Goal: Task Accomplishment & Management: Manage account settings

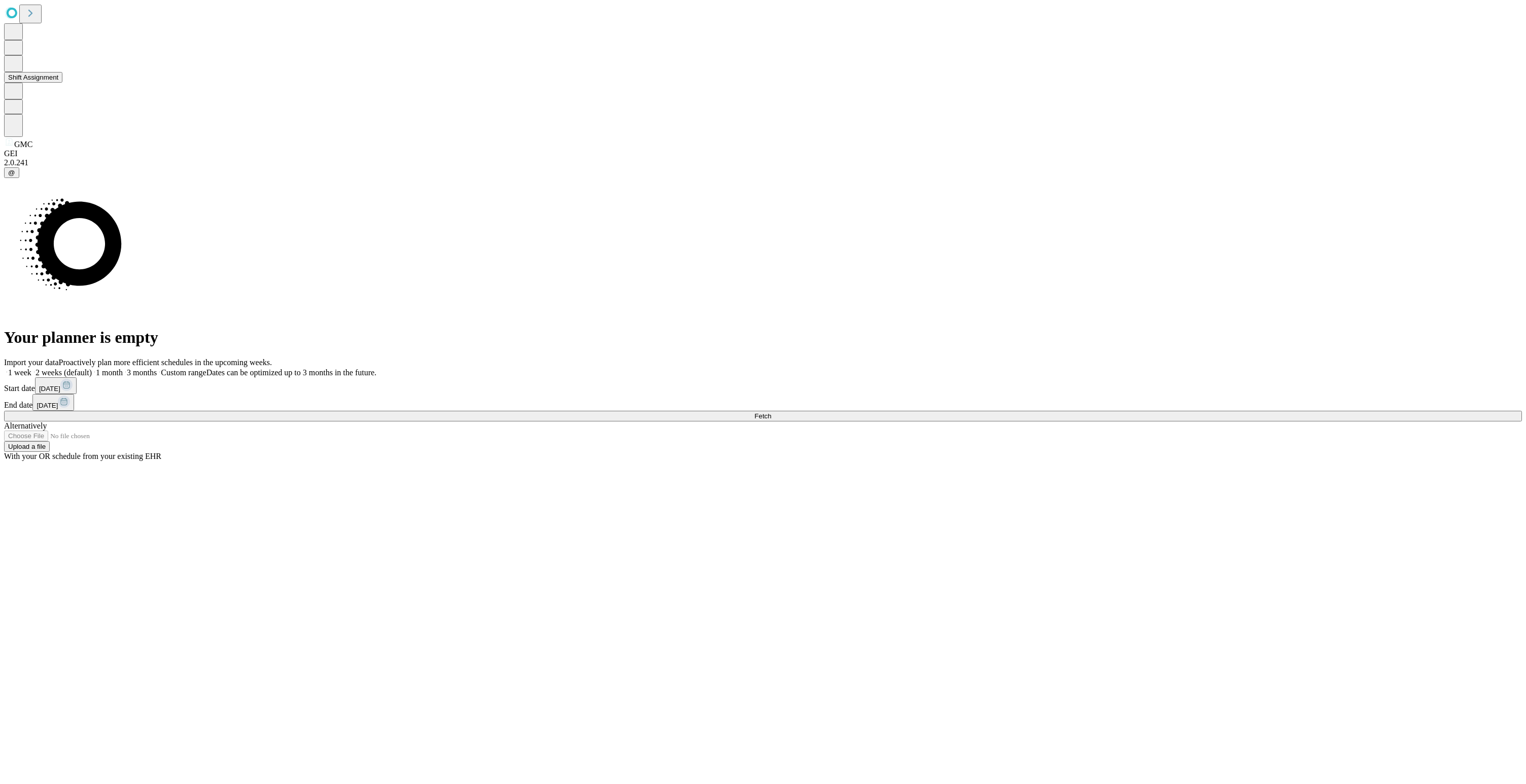
click at [47, 82] on button "Shift Assignment" at bounding box center [33, 78] width 58 height 11
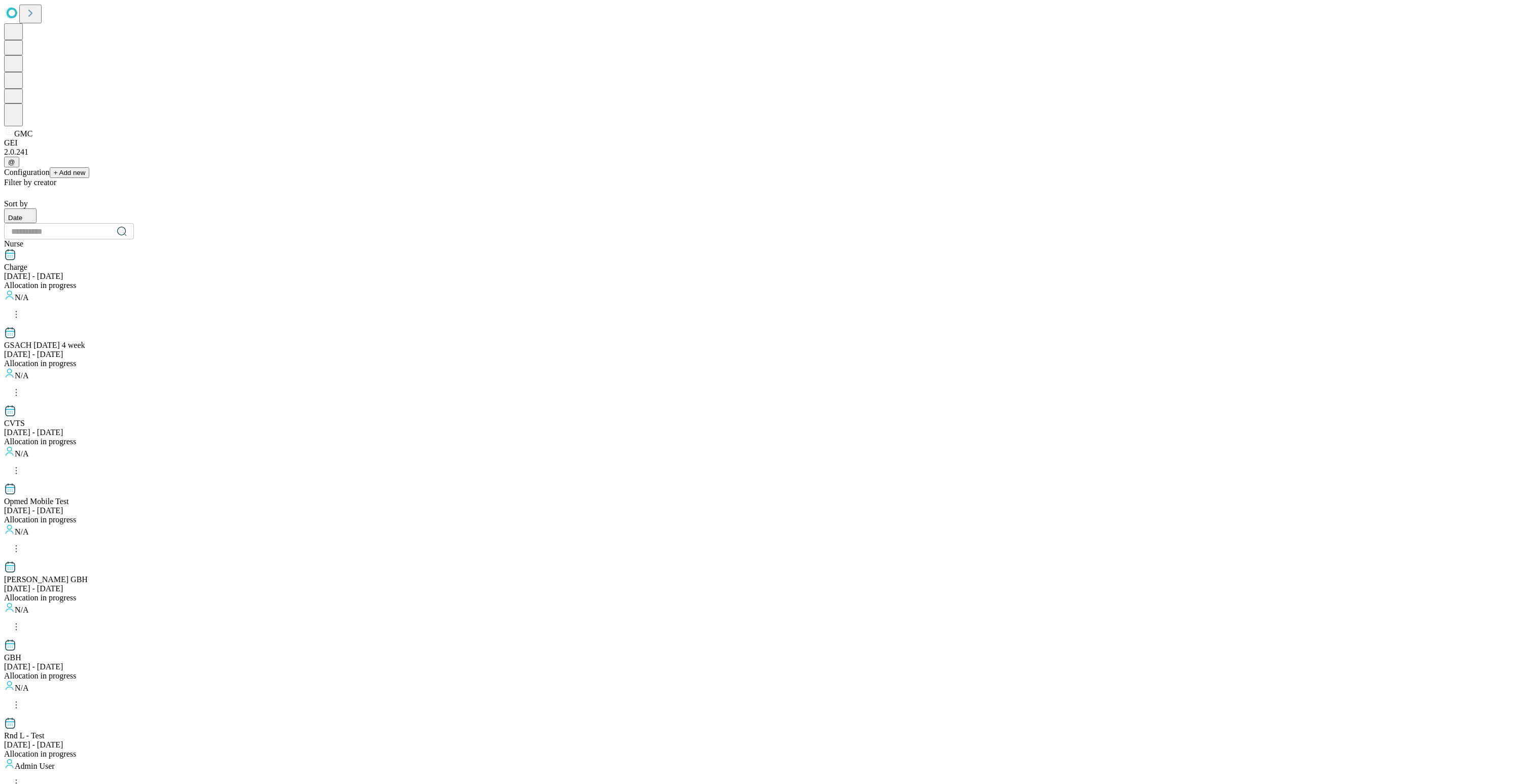
click at [426, 281] on div "Allocation in progress" at bounding box center [763, 285] width 1518 height 9
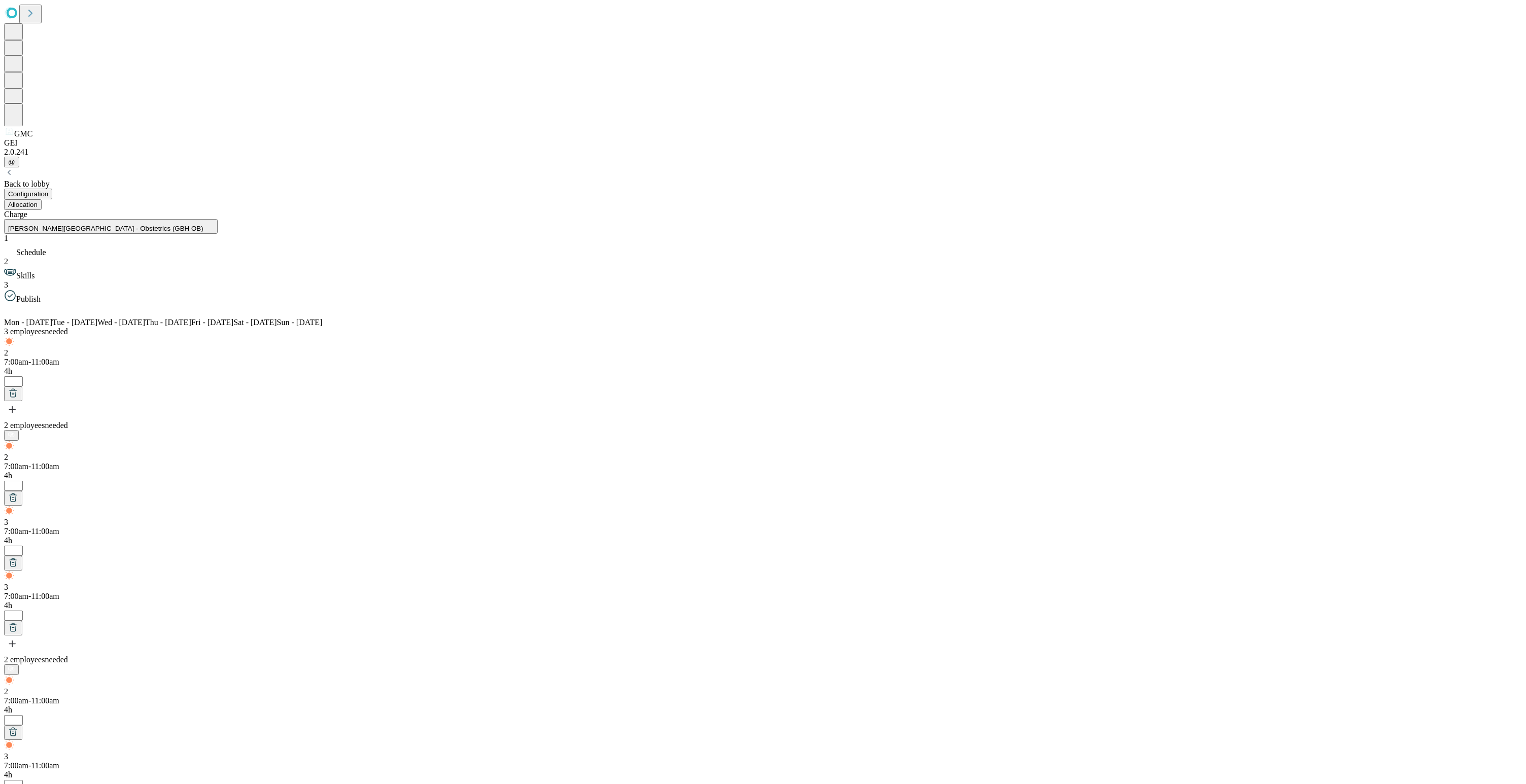
click at [181, 224] on span "[PERSON_NAME][GEOGRAPHIC_DATA] - Obstetrics (GBH OB)" at bounding box center [106, 228] width 195 height 8
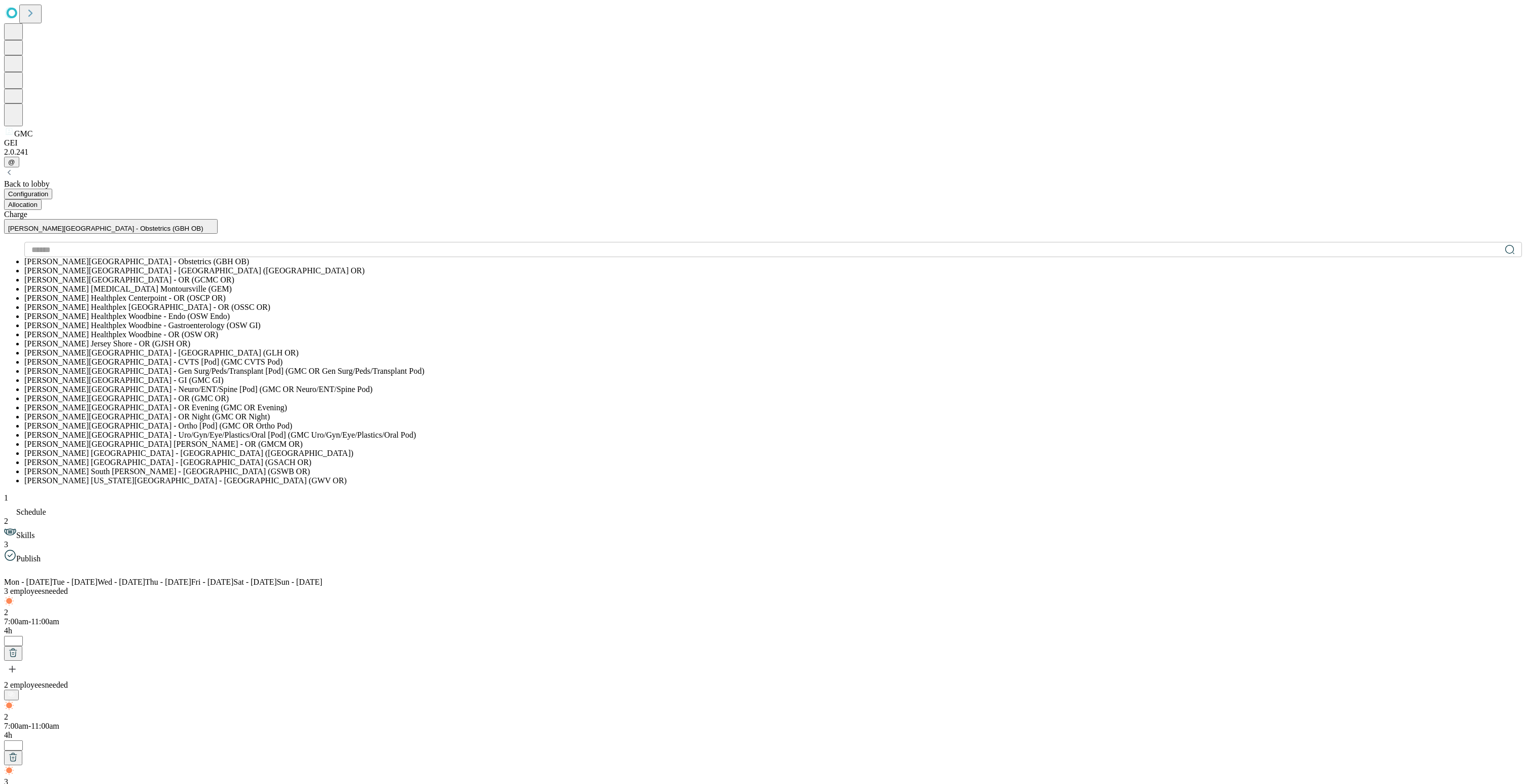
click at [363, 210] on div "Charge [PERSON_NAME][GEOGRAPHIC_DATA] - Obstetrics (GBH OB) ​ [PERSON_NAME][GEO…" at bounding box center [763, 347] width 1518 height 275
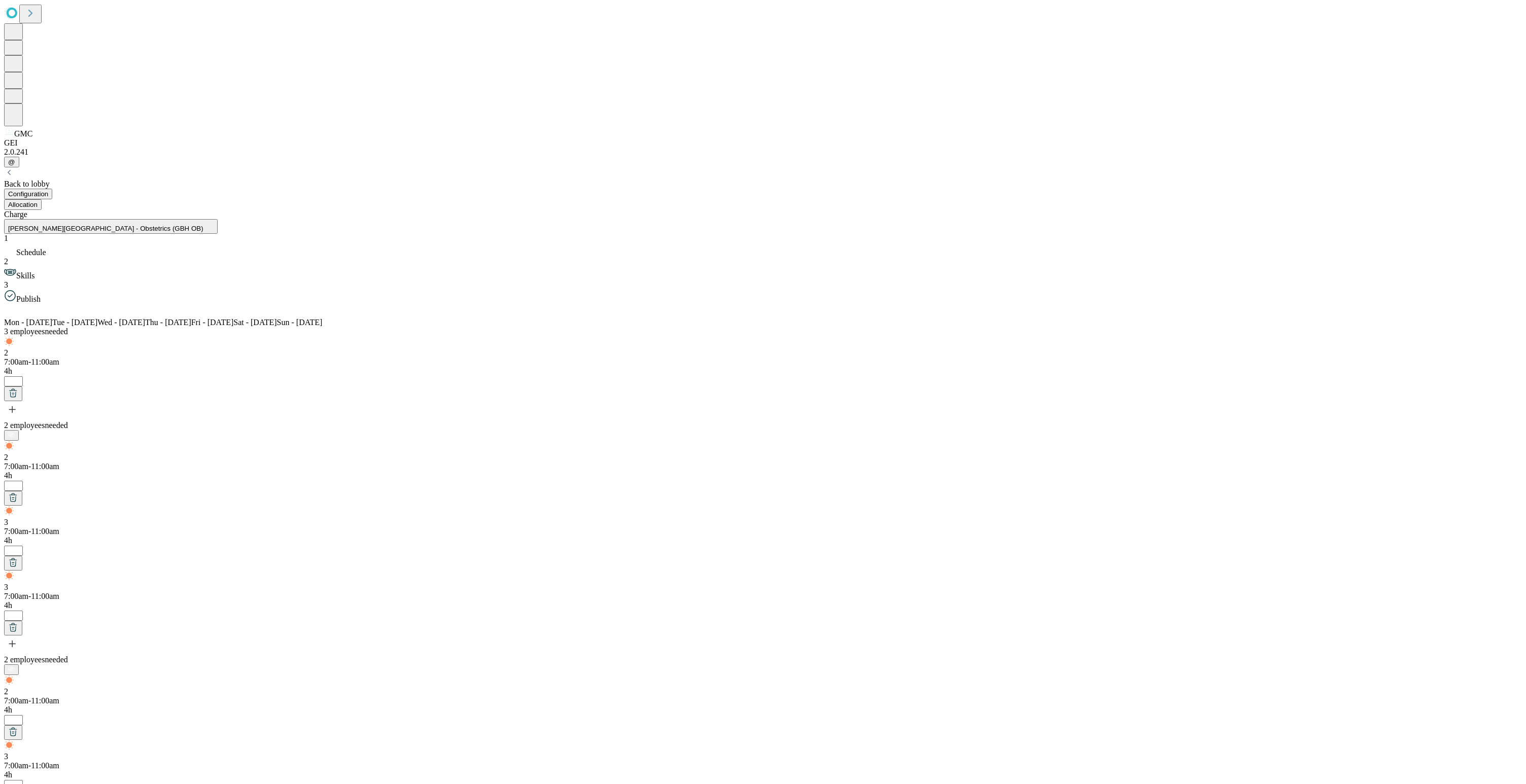
click at [59, 761] on span "7:00am-11:00am" at bounding box center [32, 765] width 56 height 9
click at [42, 199] on button "Allocation" at bounding box center [23, 205] width 38 height 11
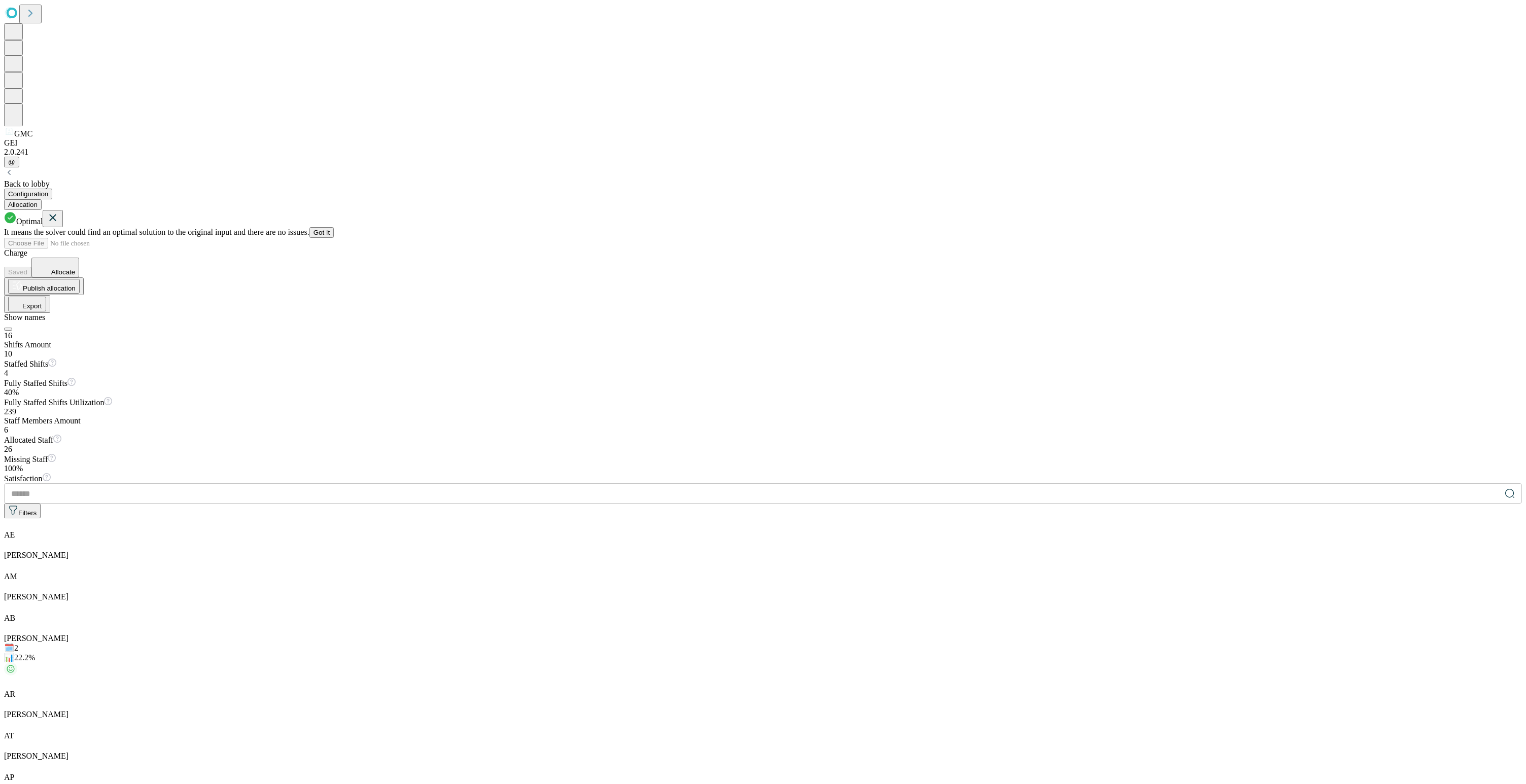
click at [52, 189] on button "Configuration" at bounding box center [28, 194] width 48 height 11
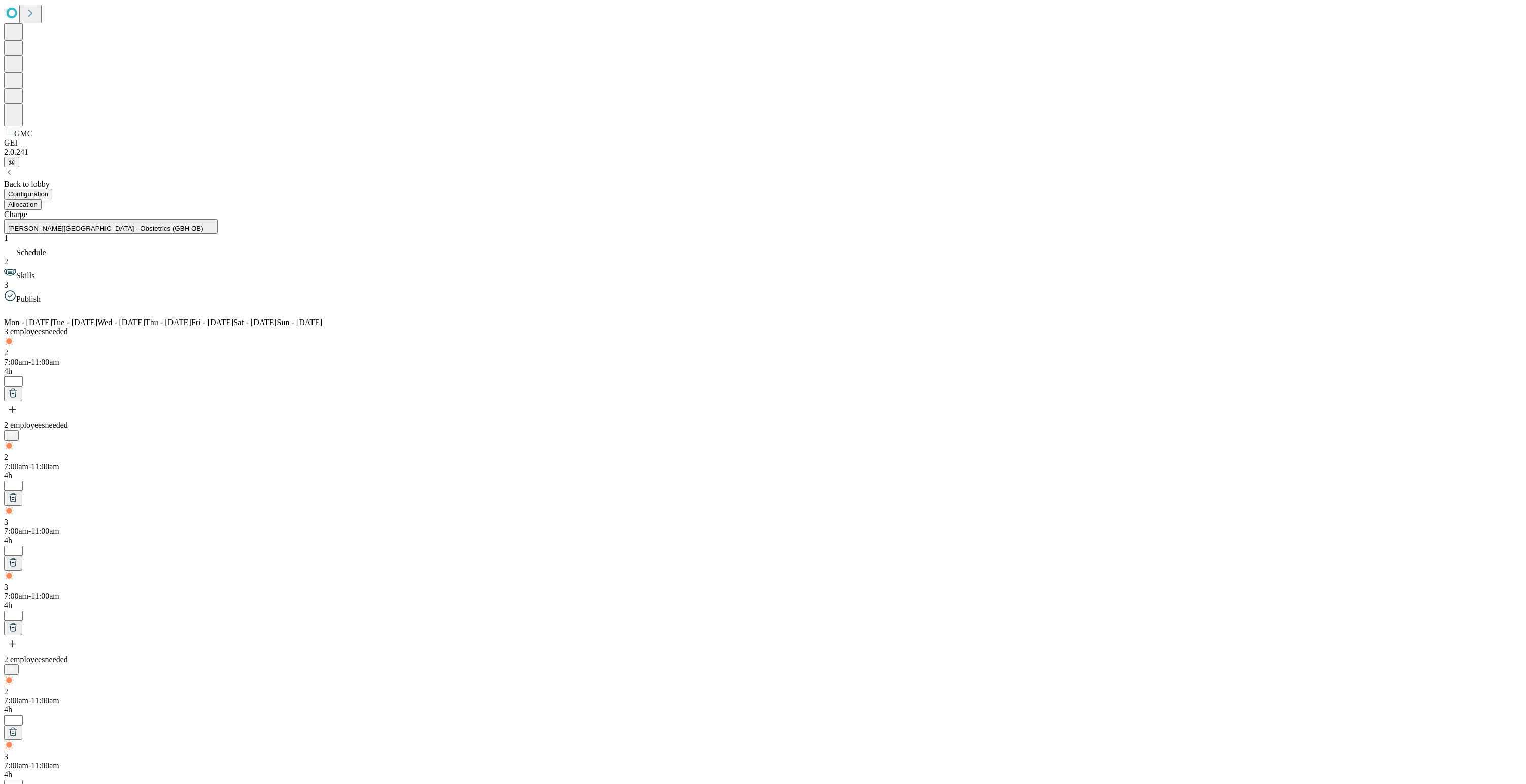
click at [34, 271] on span "Skills" at bounding box center [25, 275] width 19 height 9
click at [41, 295] on span "Publish" at bounding box center [28, 299] width 24 height 9
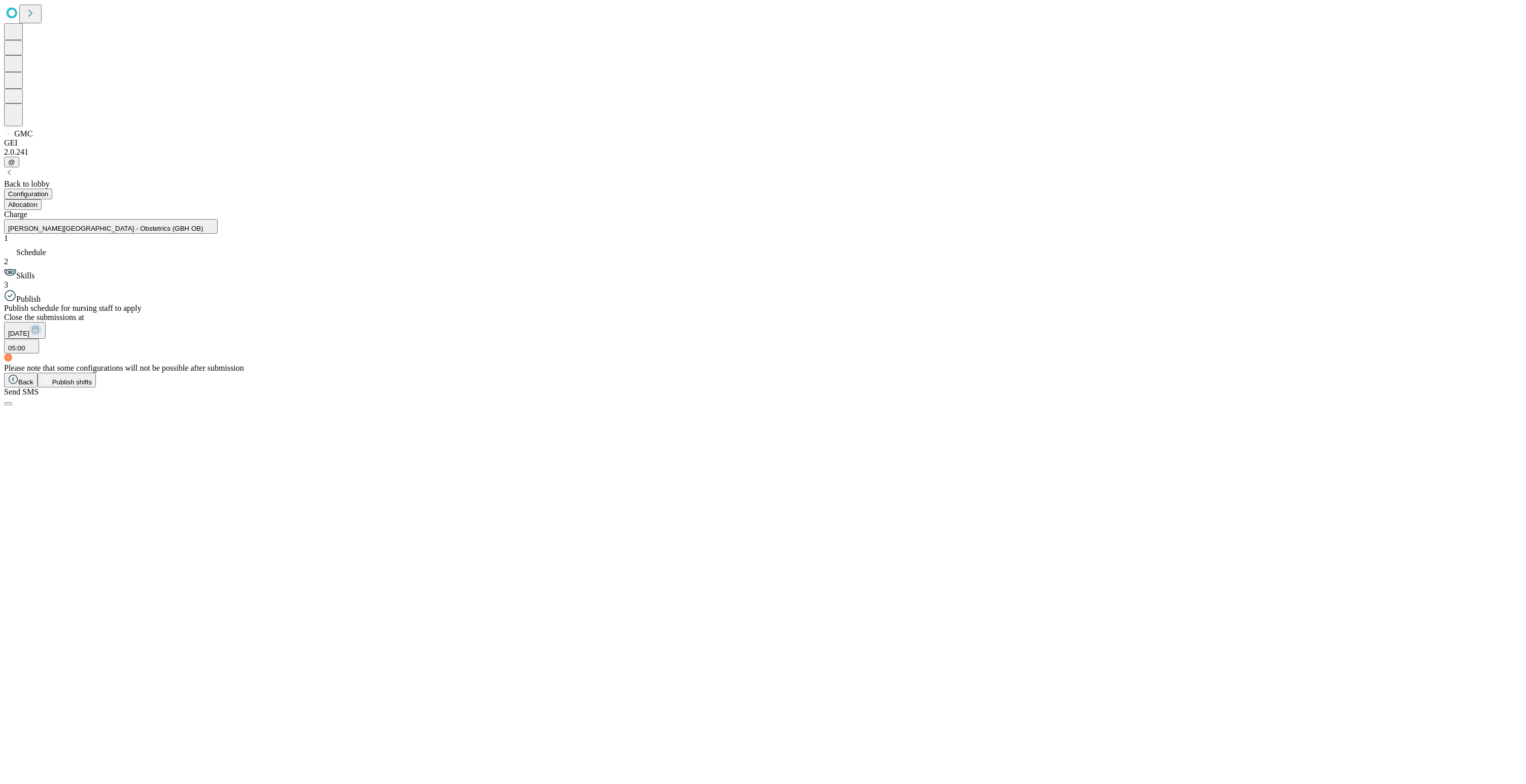
click at [108, 234] on div "1 Schedule 2 Skills 3 Publish" at bounding box center [763, 269] width 1518 height 70
click at [34, 271] on span "Skills" at bounding box center [25, 275] width 19 height 9
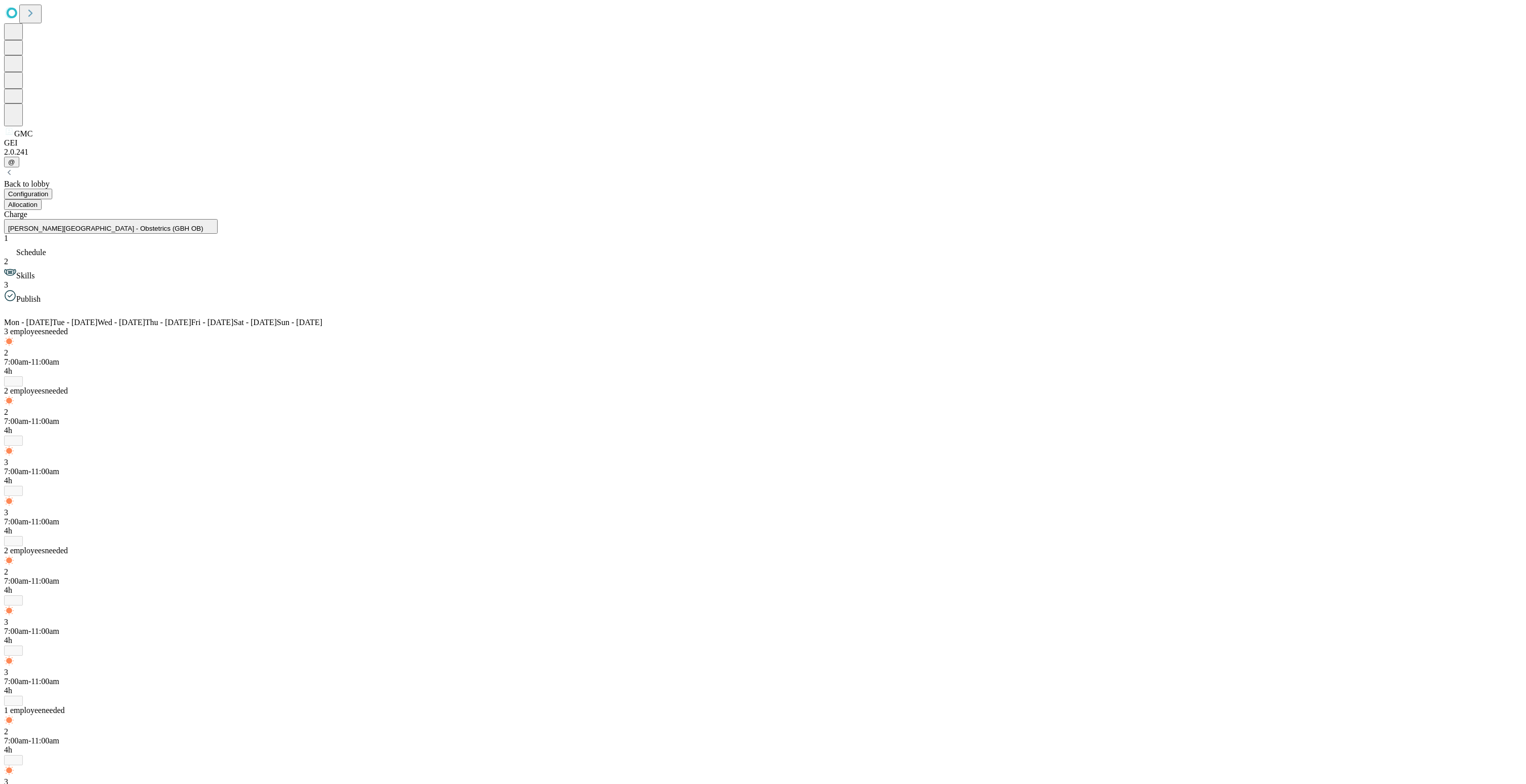
click at [46, 248] on span "Schedule" at bounding box center [32, 252] width 30 height 9
click at [143, 224] on span "[PERSON_NAME][GEOGRAPHIC_DATA] - Obstetrics (GBH OB)" at bounding box center [106, 228] width 195 height 8
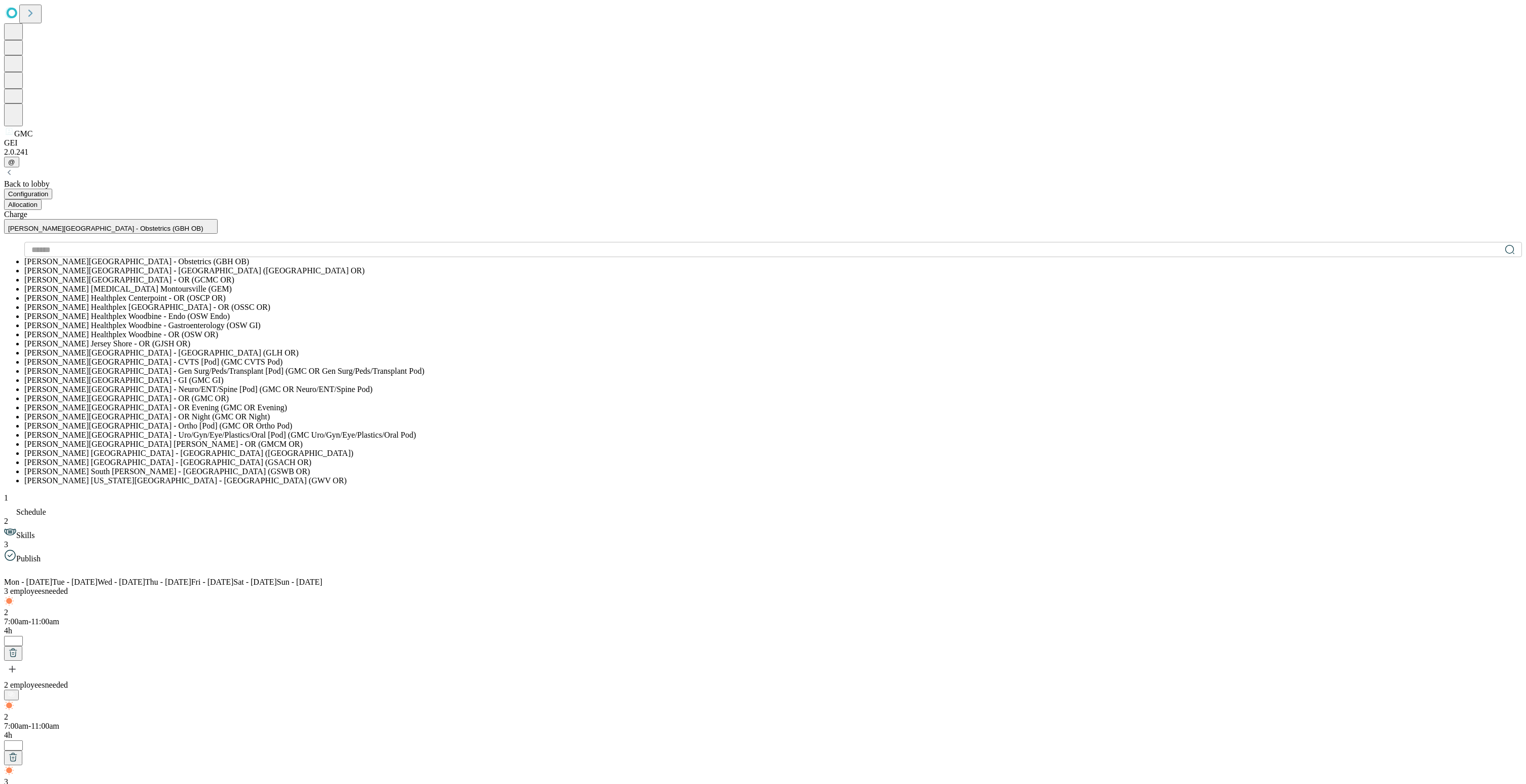
click at [143, 224] on span "[PERSON_NAME][GEOGRAPHIC_DATA] - Obstetrics (GBH OB)" at bounding box center [106, 228] width 195 height 8
